Goal: Check status: Check status

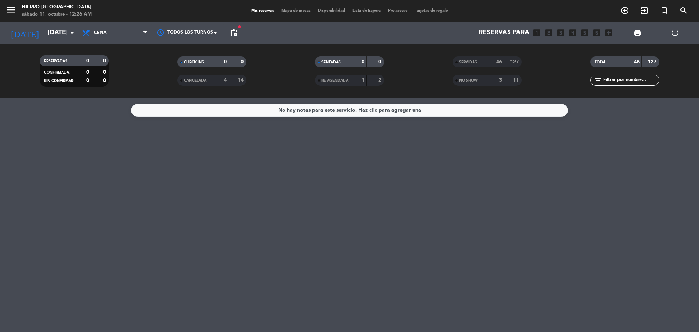
click at [479, 66] on div "SERVIDAS" at bounding box center [472, 62] width 34 height 8
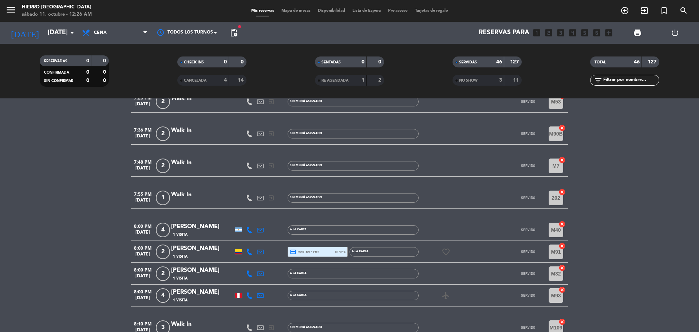
scroll to position [219, 0]
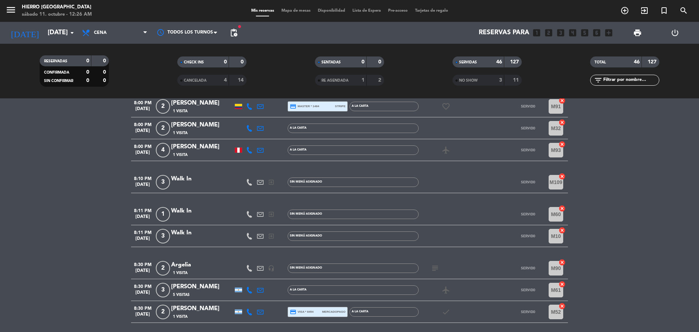
click at [433, 267] on icon "subject" at bounding box center [435, 268] width 9 height 9
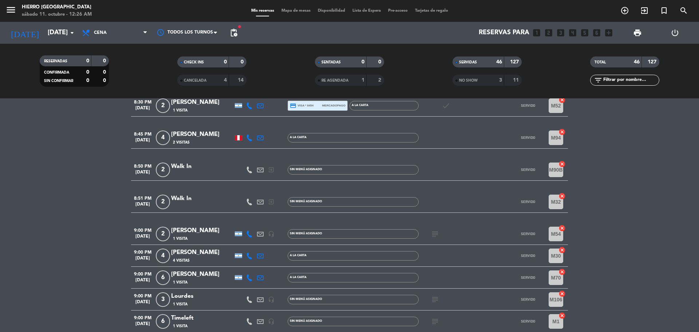
scroll to position [437, 0]
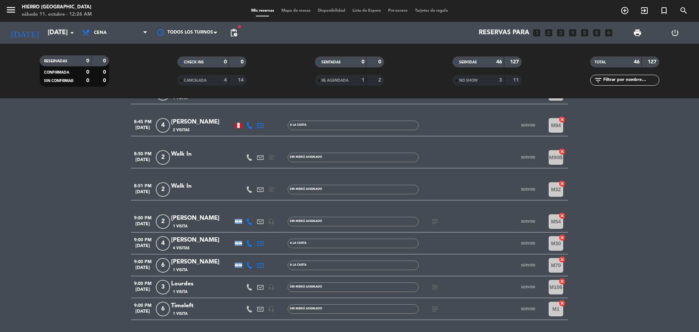
click at [438, 223] on icon "subject" at bounding box center [435, 221] width 9 height 9
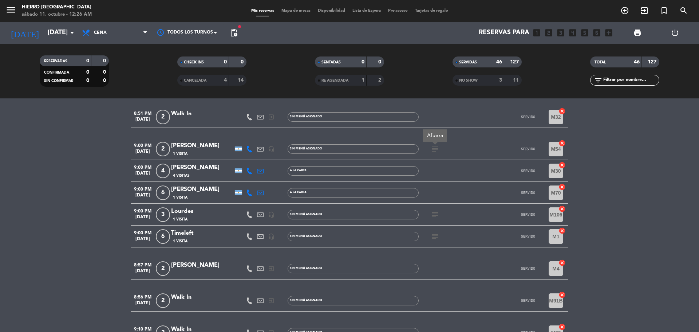
scroll to position [510, 0]
click at [438, 217] on icon "subject" at bounding box center [435, 214] width 9 height 9
click at [434, 236] on icon "subject" at bounding box center [435, 236] width 9 height 9
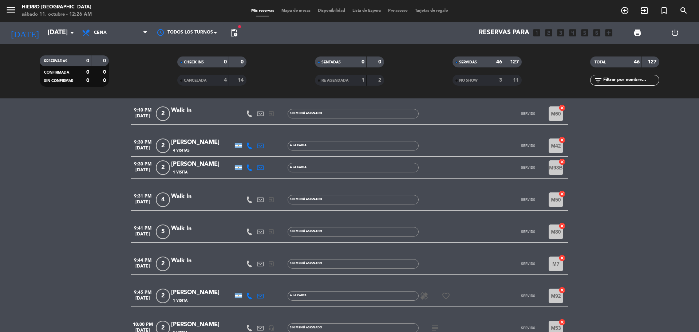
scroll to position [838, 0]
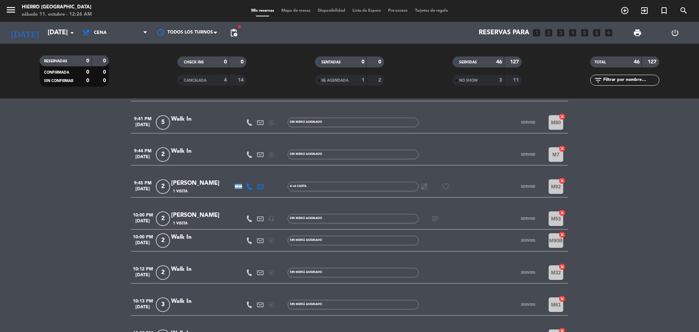
click at [435, 221] on icon "subject" at bounding box center [435, 218] width 9 height 9
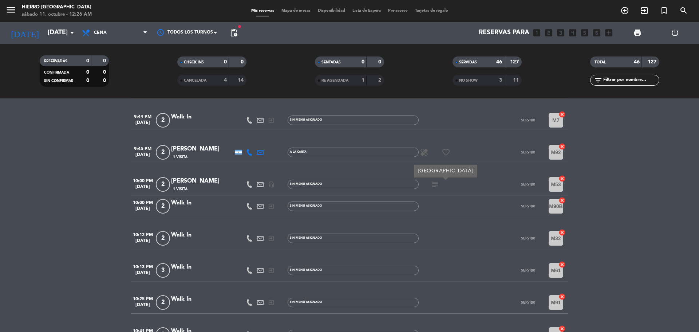
scroll to position [867, 0]
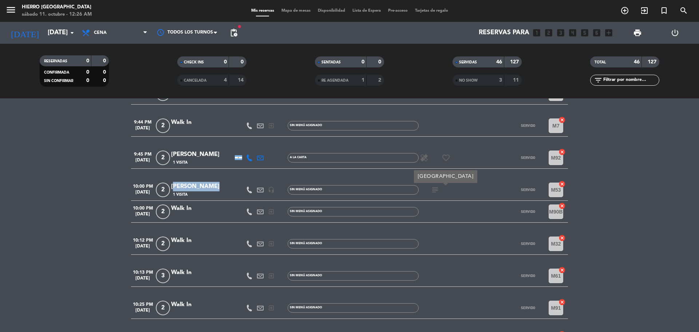
copy div "[PERSON_NAME]"
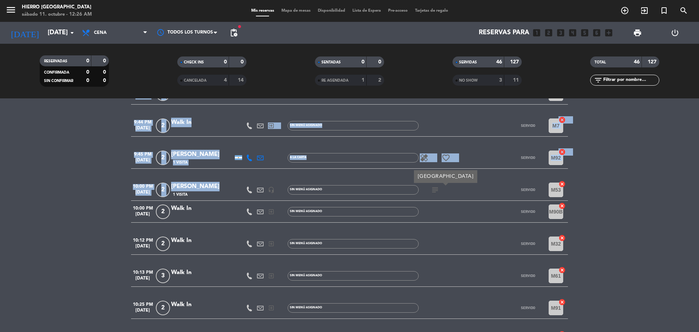
drag, startPoint x: 208, startPoint y: 188, endPoint x: 65, endPoint y: 195, distance: 142.6
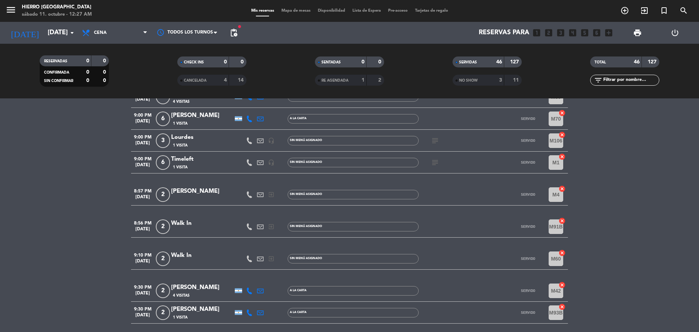
scroll to position [575, 0]
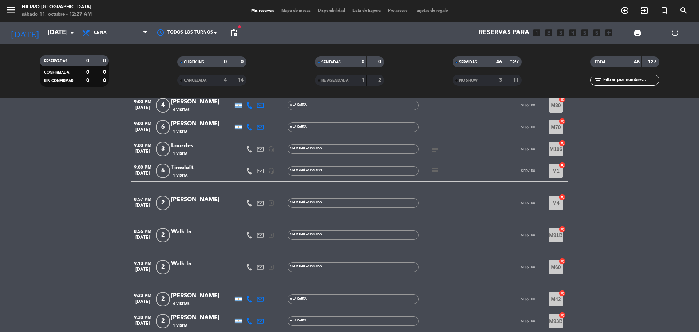
click at [435, 148] on icon "subject" at bounding box center [435, 149] width 9 height 9
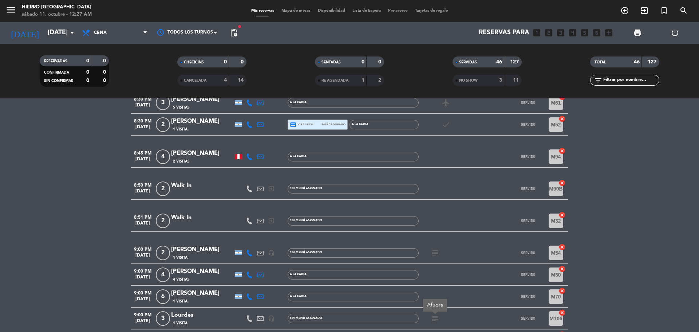
scroll to position [393, 0]
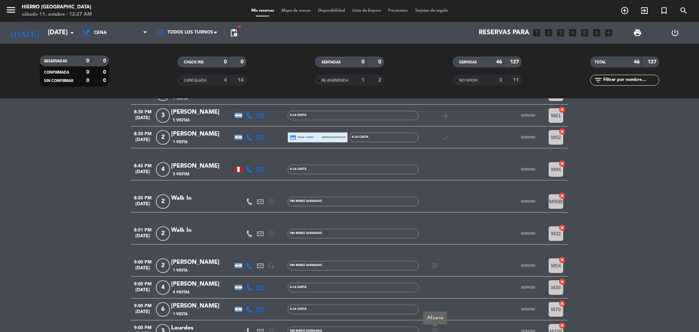
click at [435, 263] on icon "subject" at bounding box center [435, 265] width 9 height 9
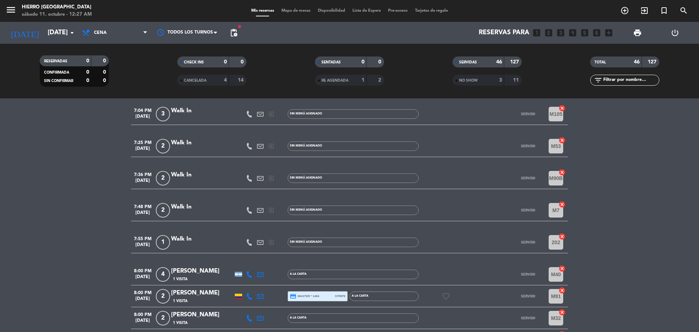
scroll to position [0, 0]
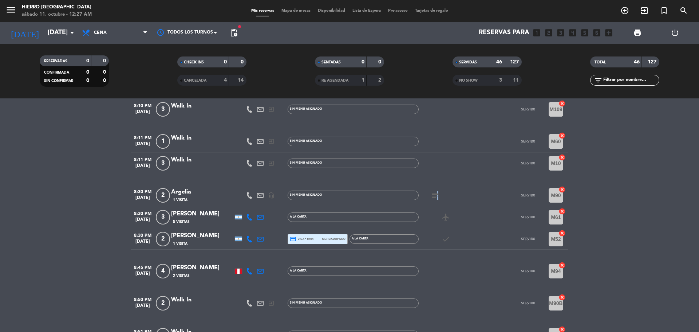
click at [437, 192] on icon "subject" at bounding box center [435, 195] width 9 height 9
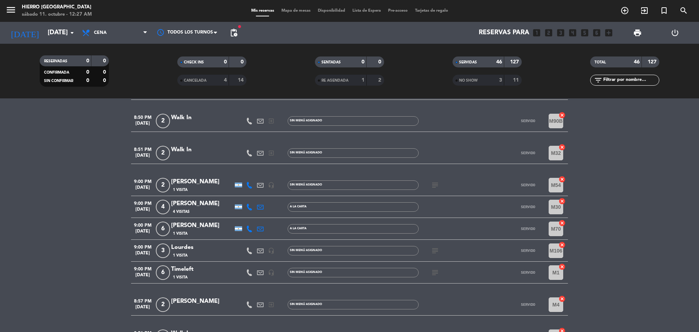
click at [436, 183] on icon "subject" at bounding box center [435, 185] width 9 height 9
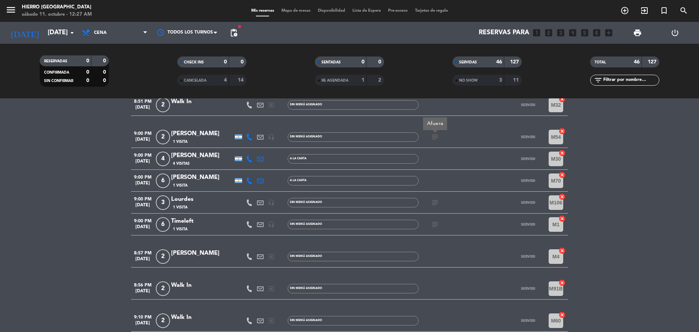
scroll to position [546, 0]
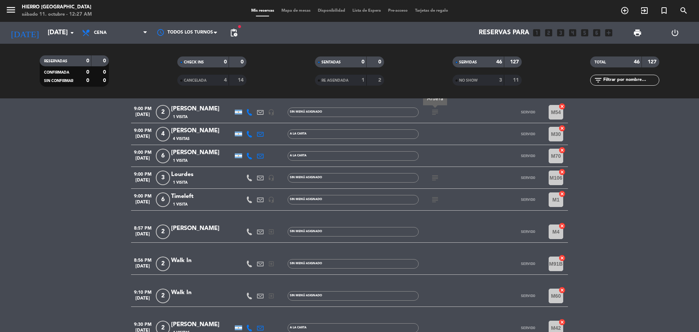
click at [436, 179] on icon "subject" at bounding box center [435, 177] width 9 height 9
click at [435, 200] on icon "subject" at bounding box center [435, 199] width 9 height 9
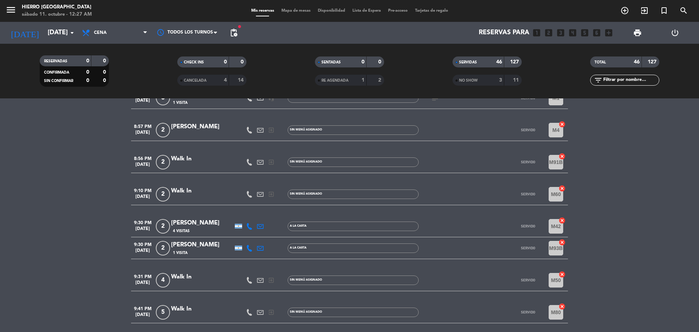
scroll to position [539, 0]
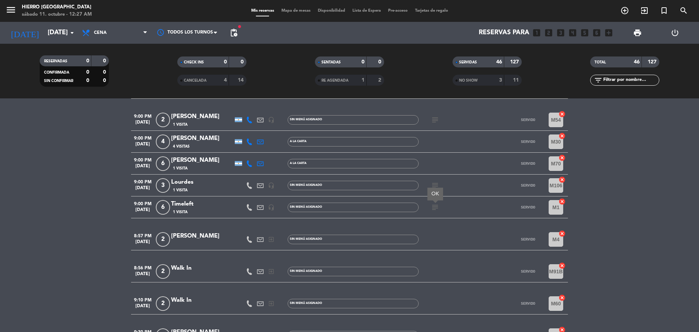
click at [433, 185] on icon "subject" at bounding box center [435, 185] width 9 height 9
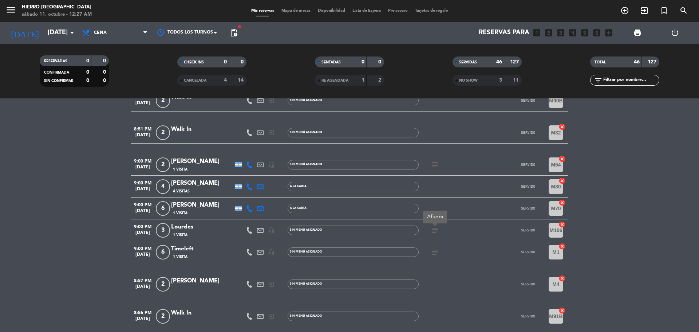
scroll to position [466, 0]
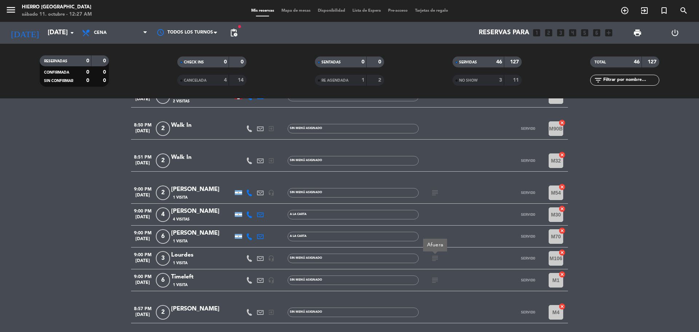
click at [435, 197] on div "subject" at bounding box center [452, 192] width 66 height 21
click at [435, 196] on icon "subject" at bounding box center [435, 192] width 9 height 9
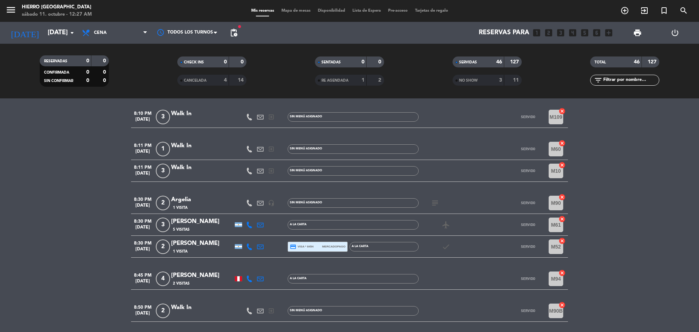
click at [435, 201] on icon "subject" at bounding box center [435, 203] width 9 height 9
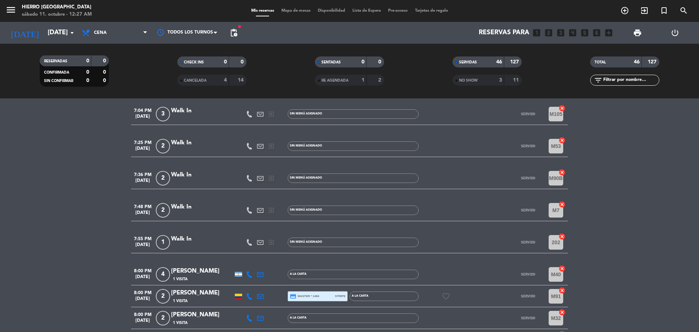
scroll to position [0, 0]
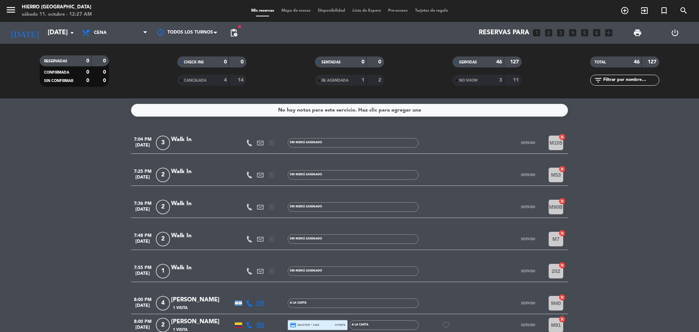
click at [469, 77] on div "NO SHOW" at bounding box center [472, 80] width 34 height 8
click at [470, 86] on div "SERVIDAS 46 127 NO SHOW 3 11" at bounding box center [488, 71] width 138 height 40
click at [470, 83] on div "NO SHOW" at bounding box center [472, 80] width 34 height 8
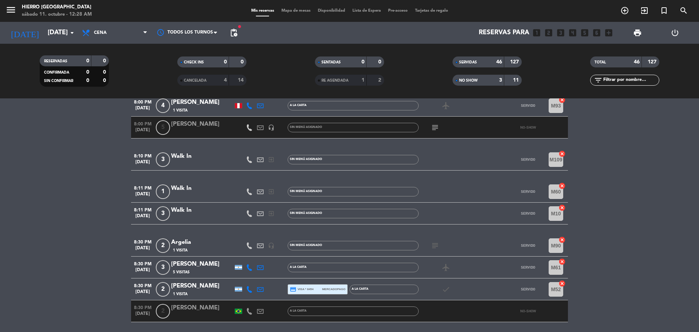
scroll to position [255, 0]
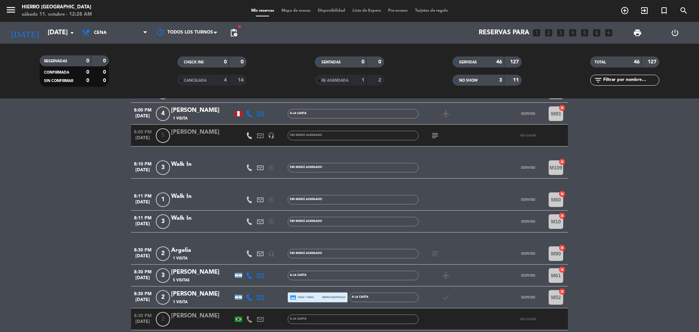
click at [435, 133] on icon "subject" at bounding box center [435, 135] width 9 height 9
click at [493, 63] on div "46" at bounding box center [495, 62] width 15 height 8
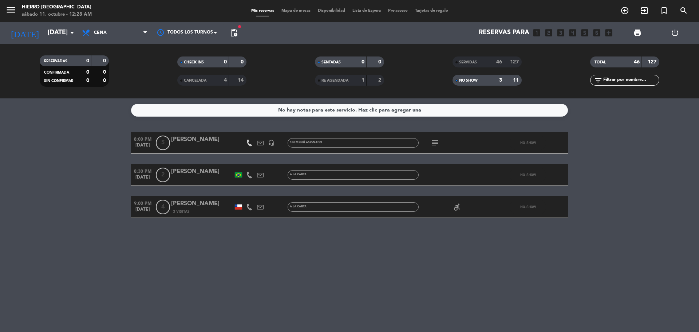
click at [462, 67] on div "SERVIDAS 46 127" at bounding box center [487, 61] width 69 height 11
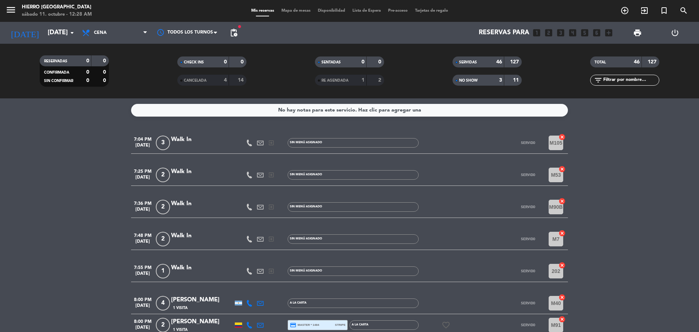
click at [474, 81] on span "NO SHOW" at bounding box center [468, 81] width 19 height 4
